Goal: Task Accomplishment & Management: Manage account settings

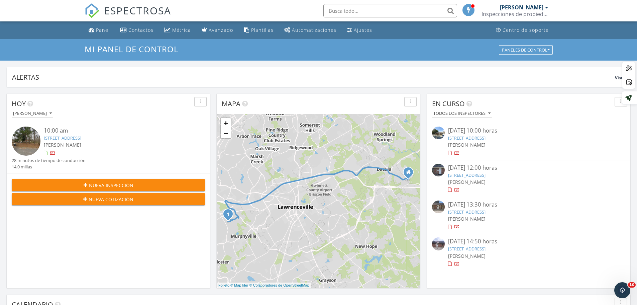
drag, startPoint x: 451, startPoint y: 264, endPoint x: 452, endPoint y: 268, distance: 4.8
click at [452, 268] on div "[DATE] 14:50 horas [STREET_ADDRESS] [PERSON_NAME]" at bounding box center [528, 252] width 203 height 36
click at [452, 265] on div at bounding box center [450, 264] width 4 height 4
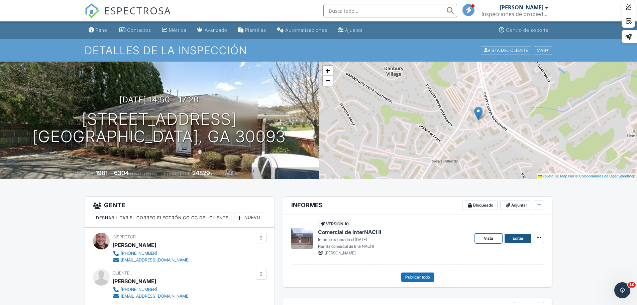
click at [516, 237] on font "Editar" at bounding box center [518, 237] width 11 height 5
